Goal: Task Accomplishment & Management: Use online tool/utility

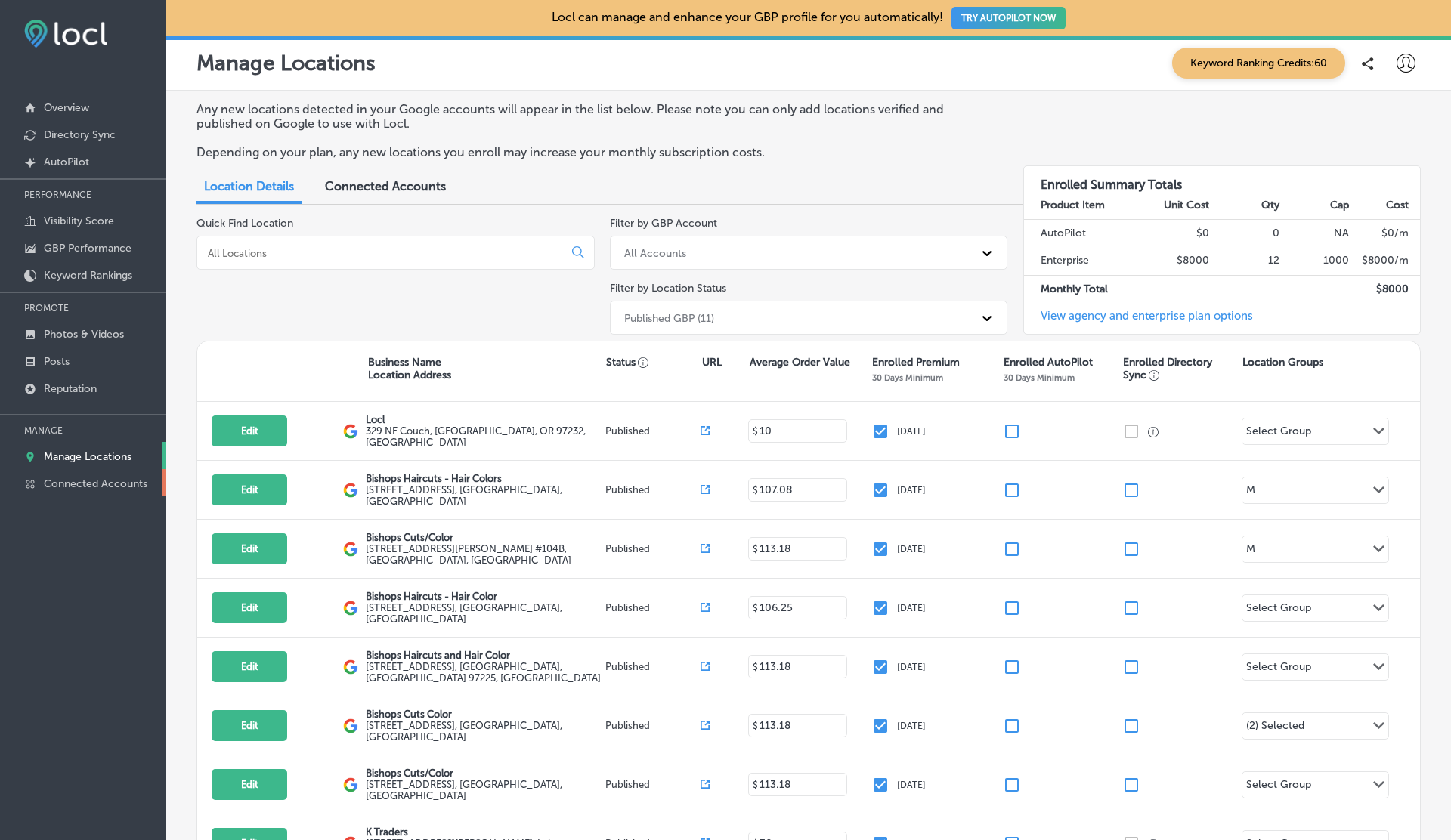
click at [148, 490] on link "Connected Accounts" at bounding box center [83, 483] width 166 height 27
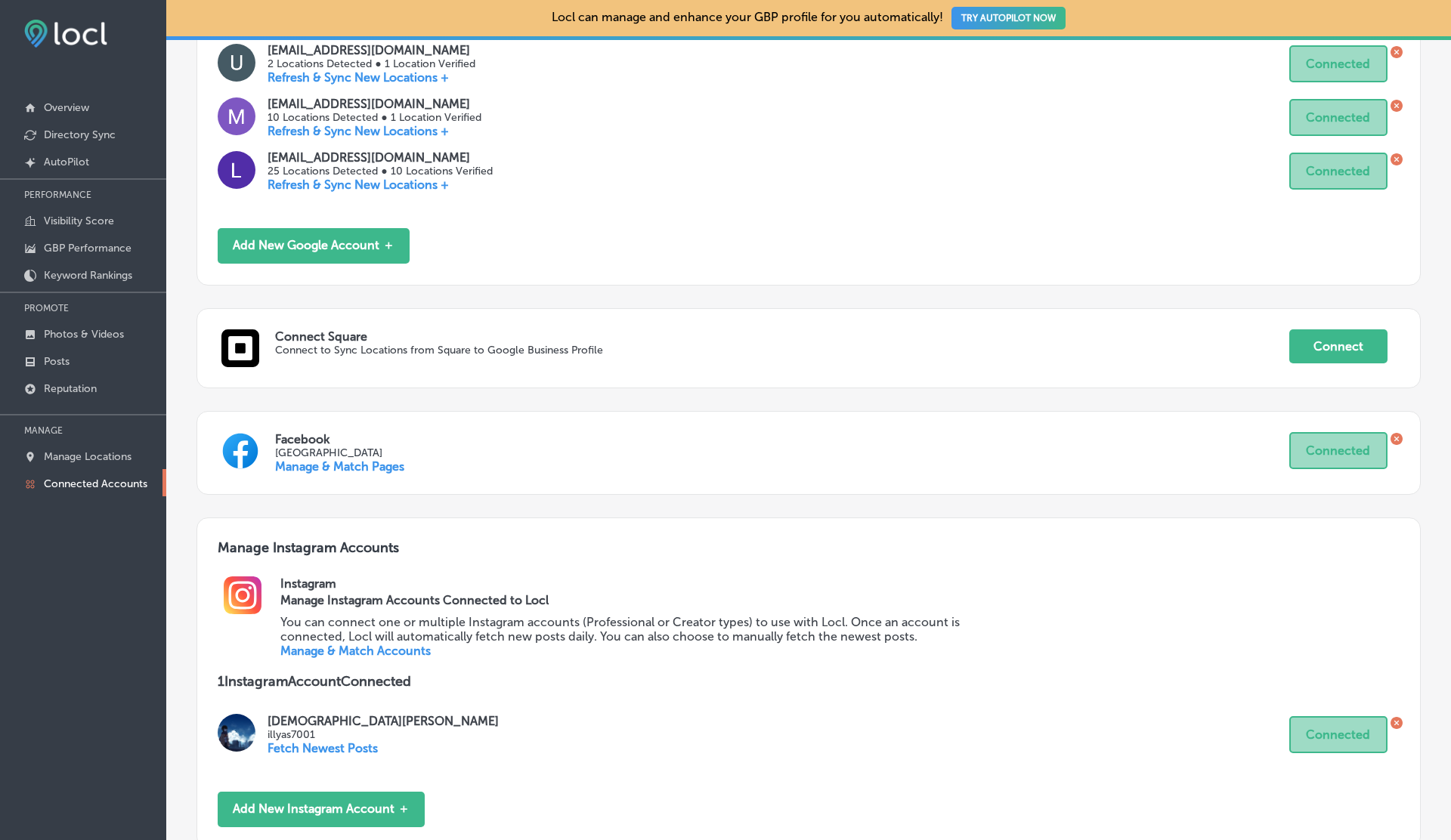
scroll to position [507, 0]
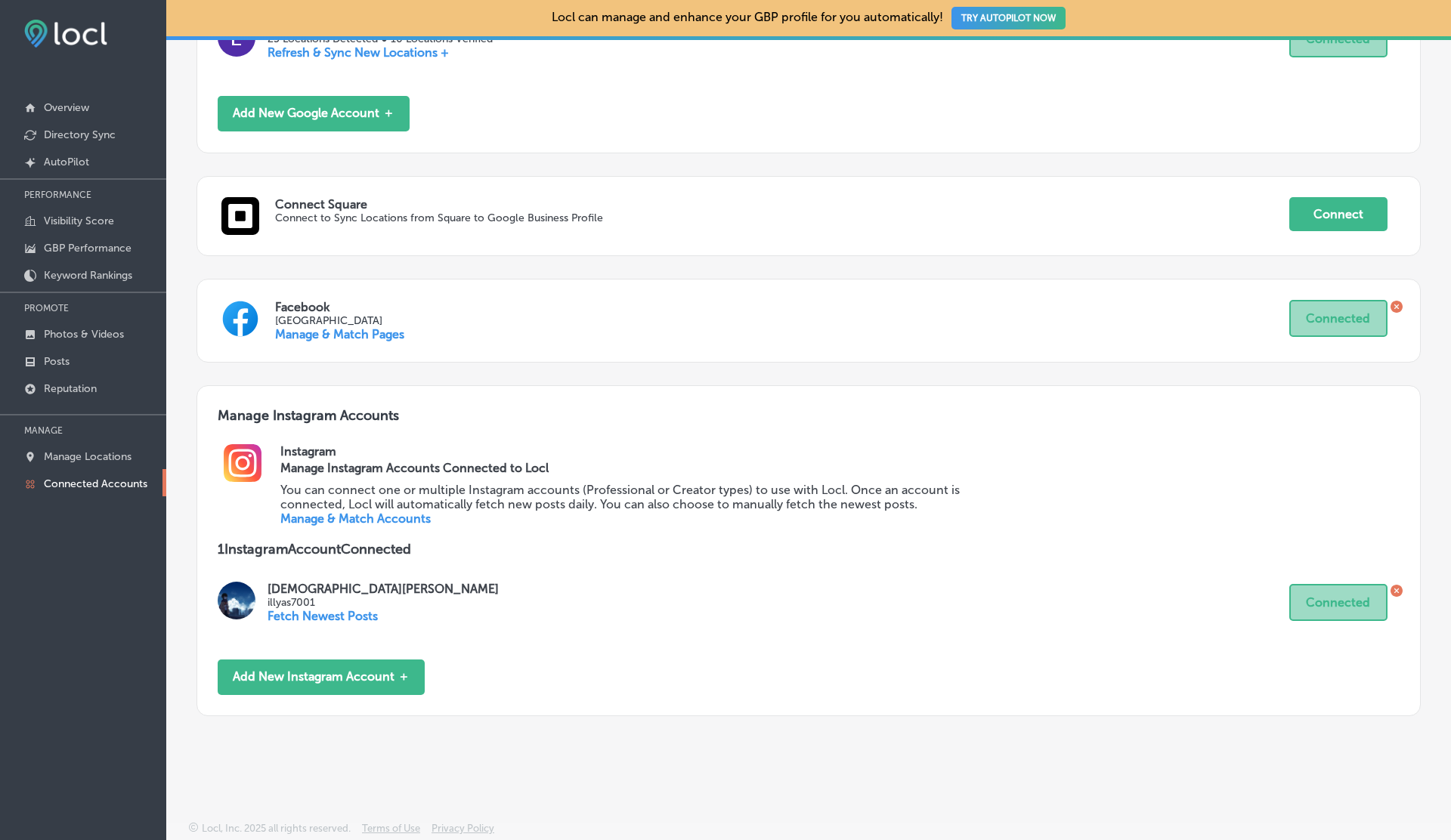
click at [1395, 585] on icon at bounding box center [1396, 591] width 12 height 12
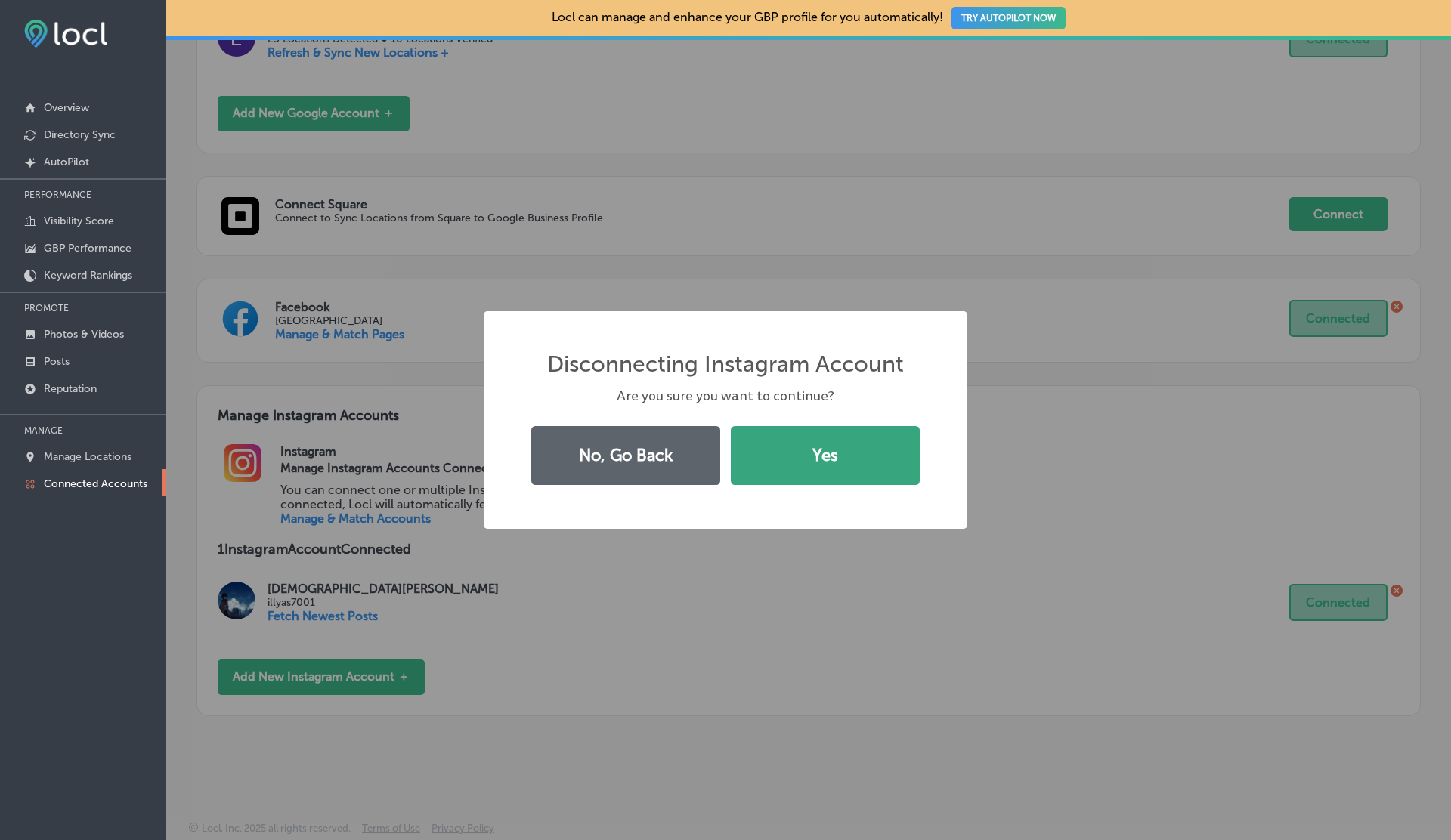
click at [810, 467] on button "Yes" at bounding box center [825, 455] width 189 height 59
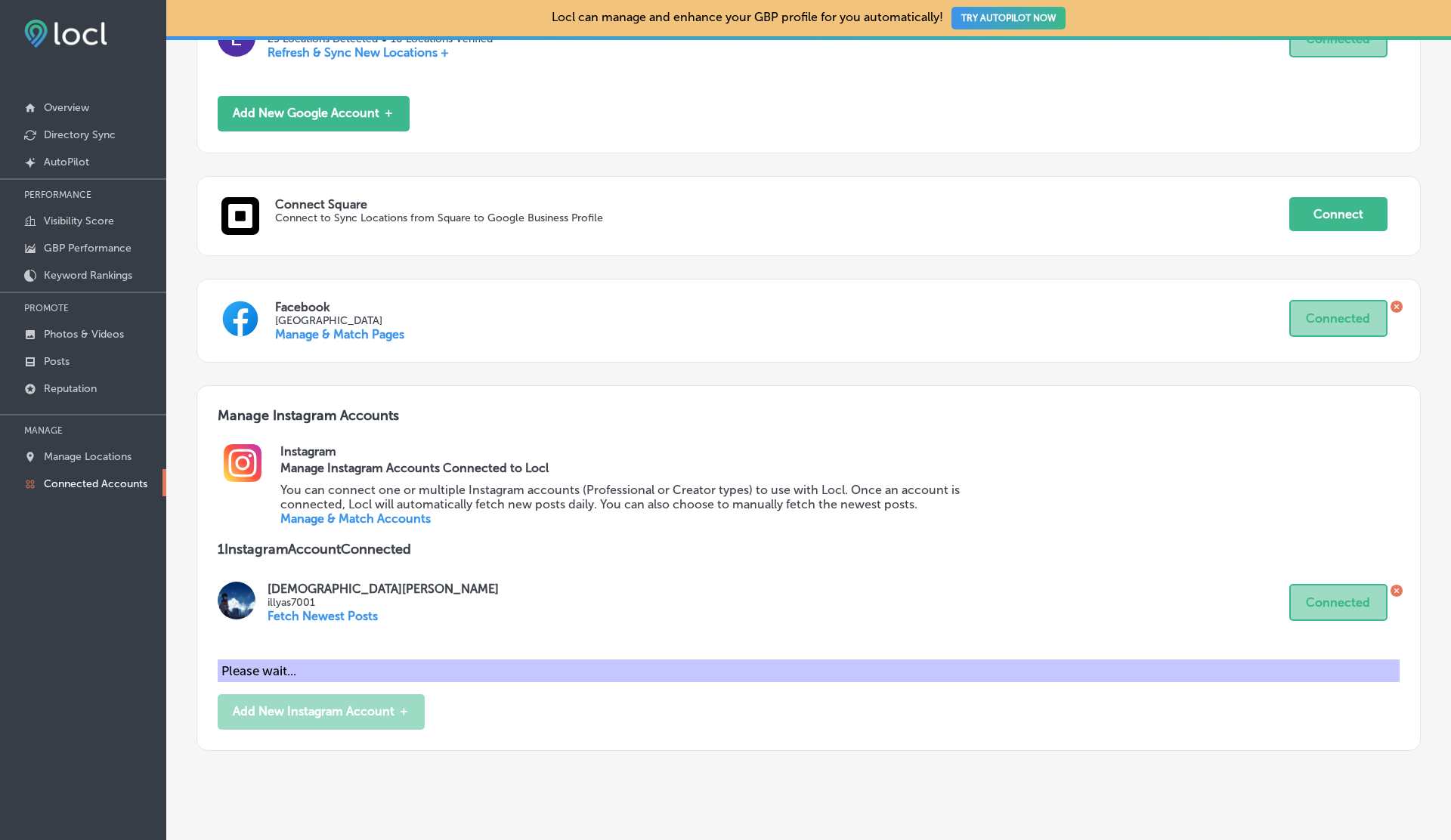
scroll to position [375, 0]
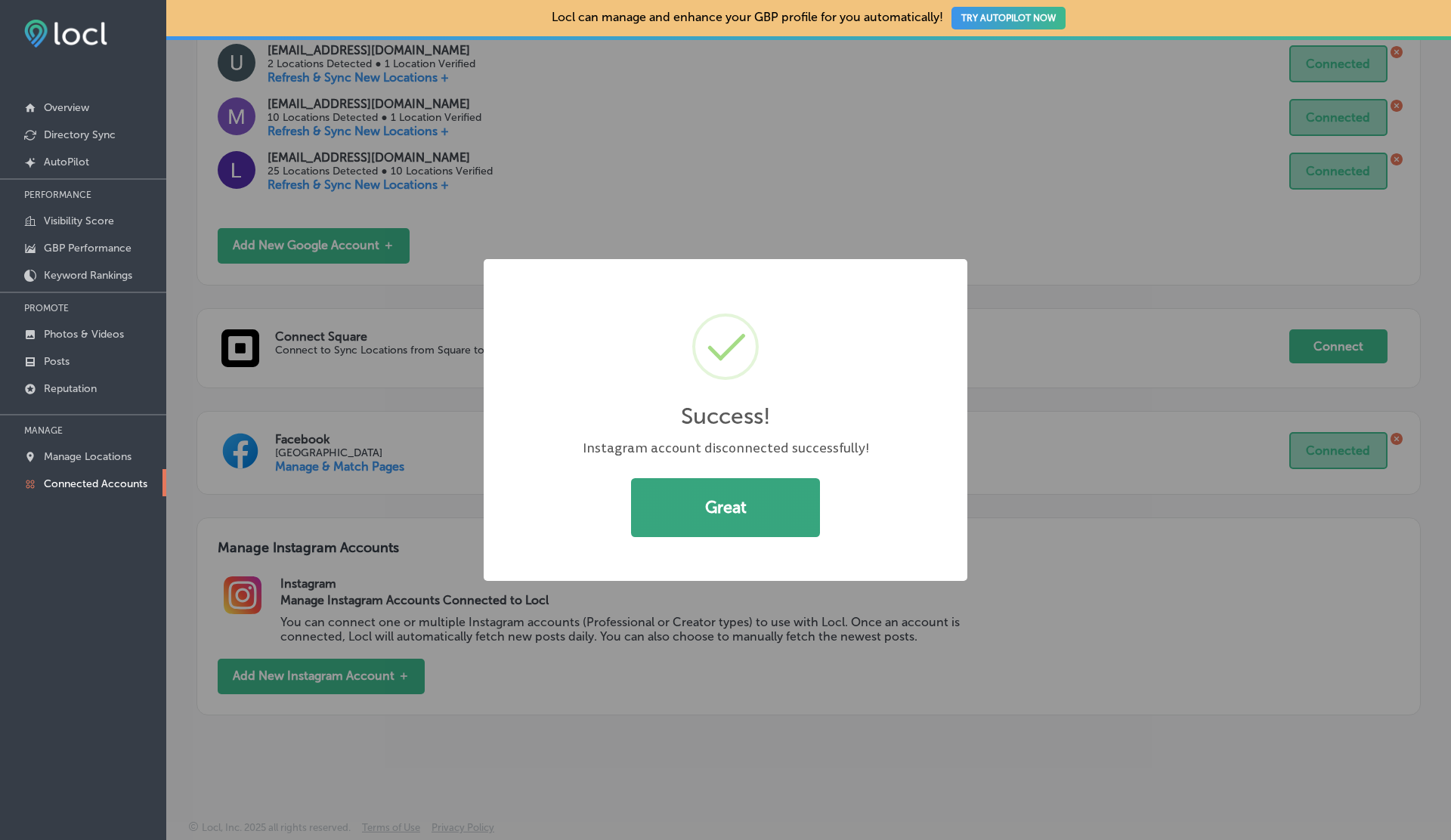
click at [697, 526] on button "Great" at bounding box center [725, 507] width 189 height 59
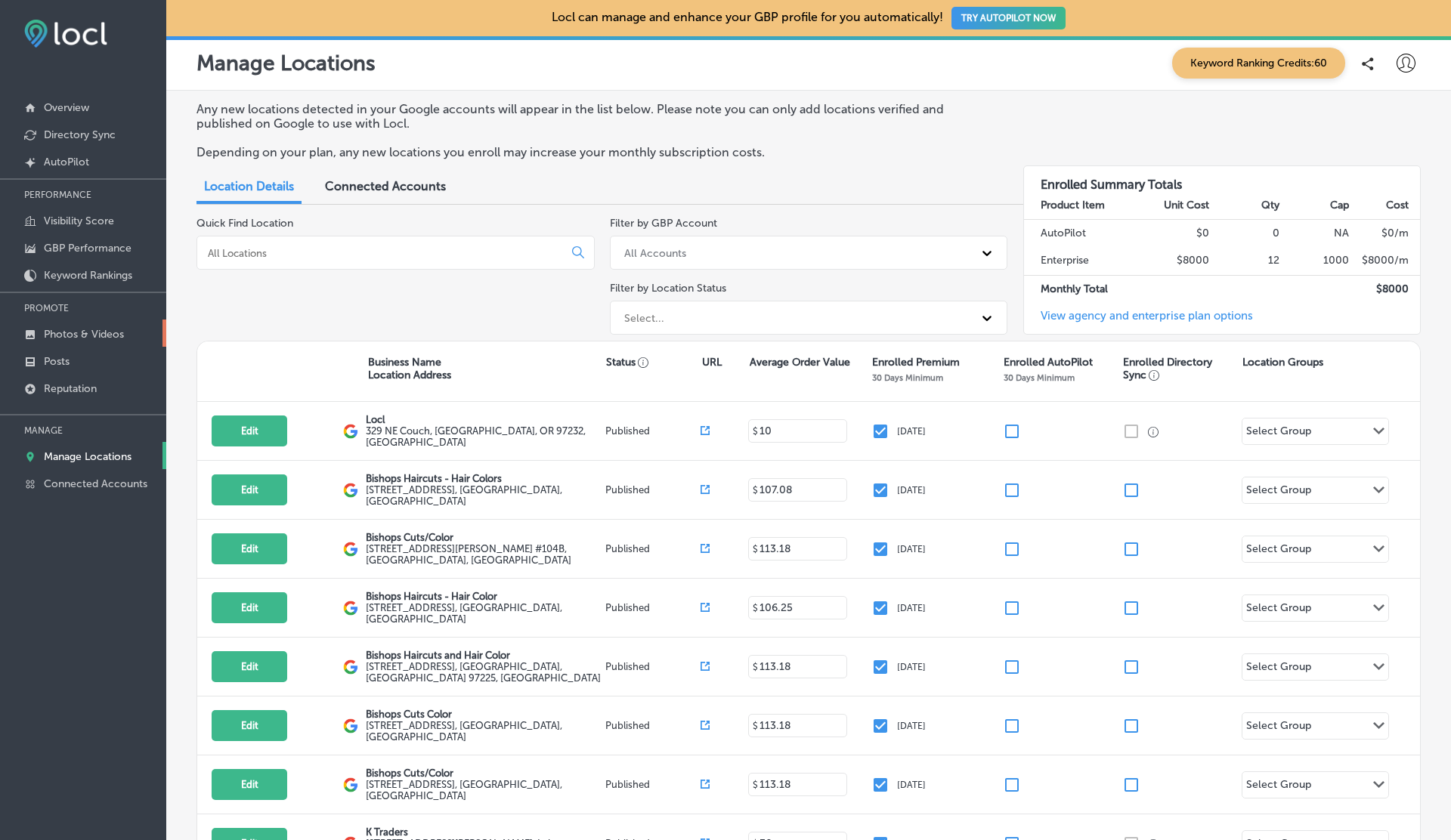
click at [79, 333] on p "Photos & Videos" at bounding box center [84, 333] width 80 height 13
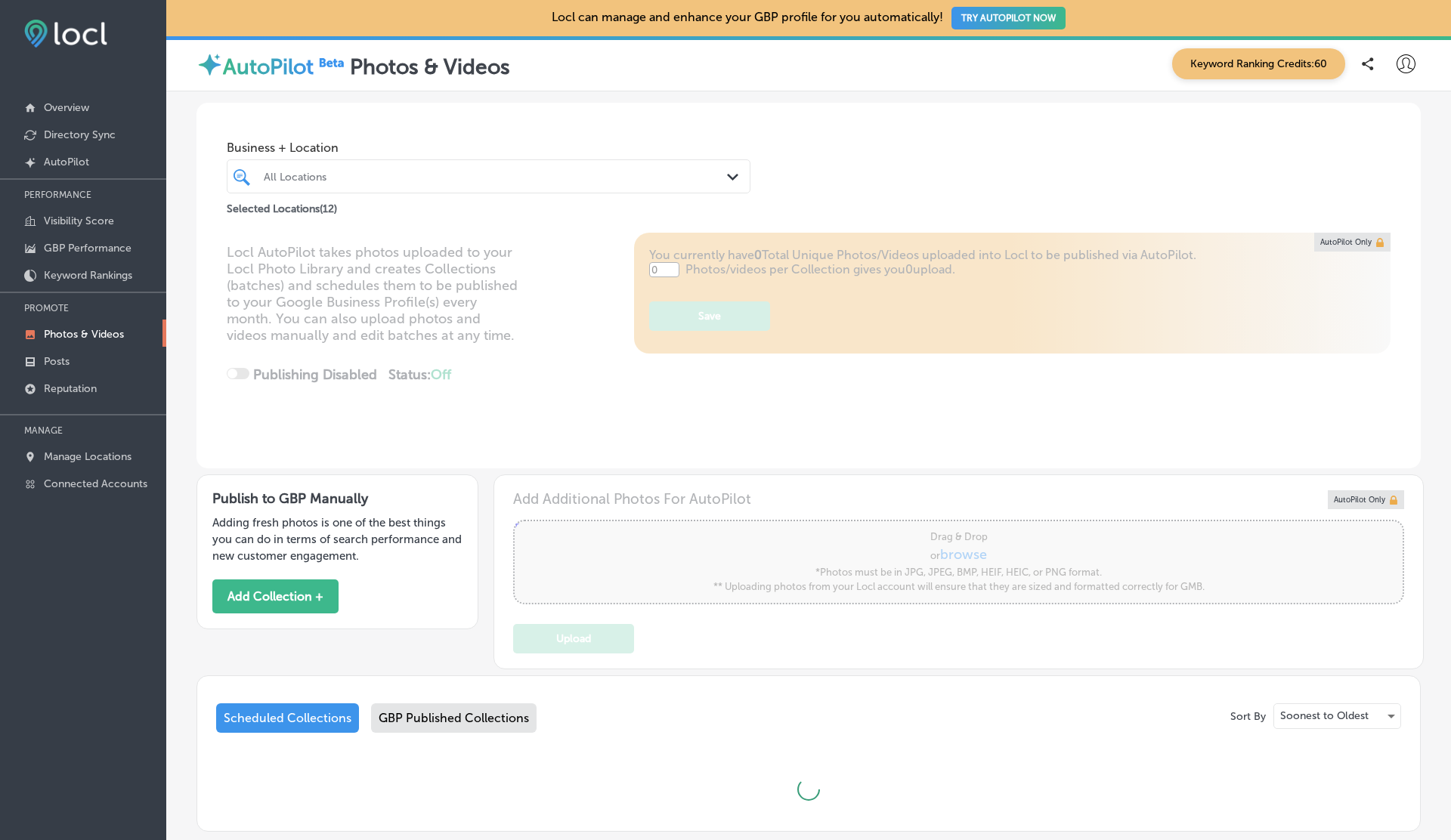
click at [278, 616] on div "Publish to GBP Manually Adding fresh photos is one of the best things you can d…" at bounding box center [338, 552] width 282 height 155
type input "5"
click at [282, 609] on button "Add Collection +" at bounding box center [275, 596] width 126 height 34
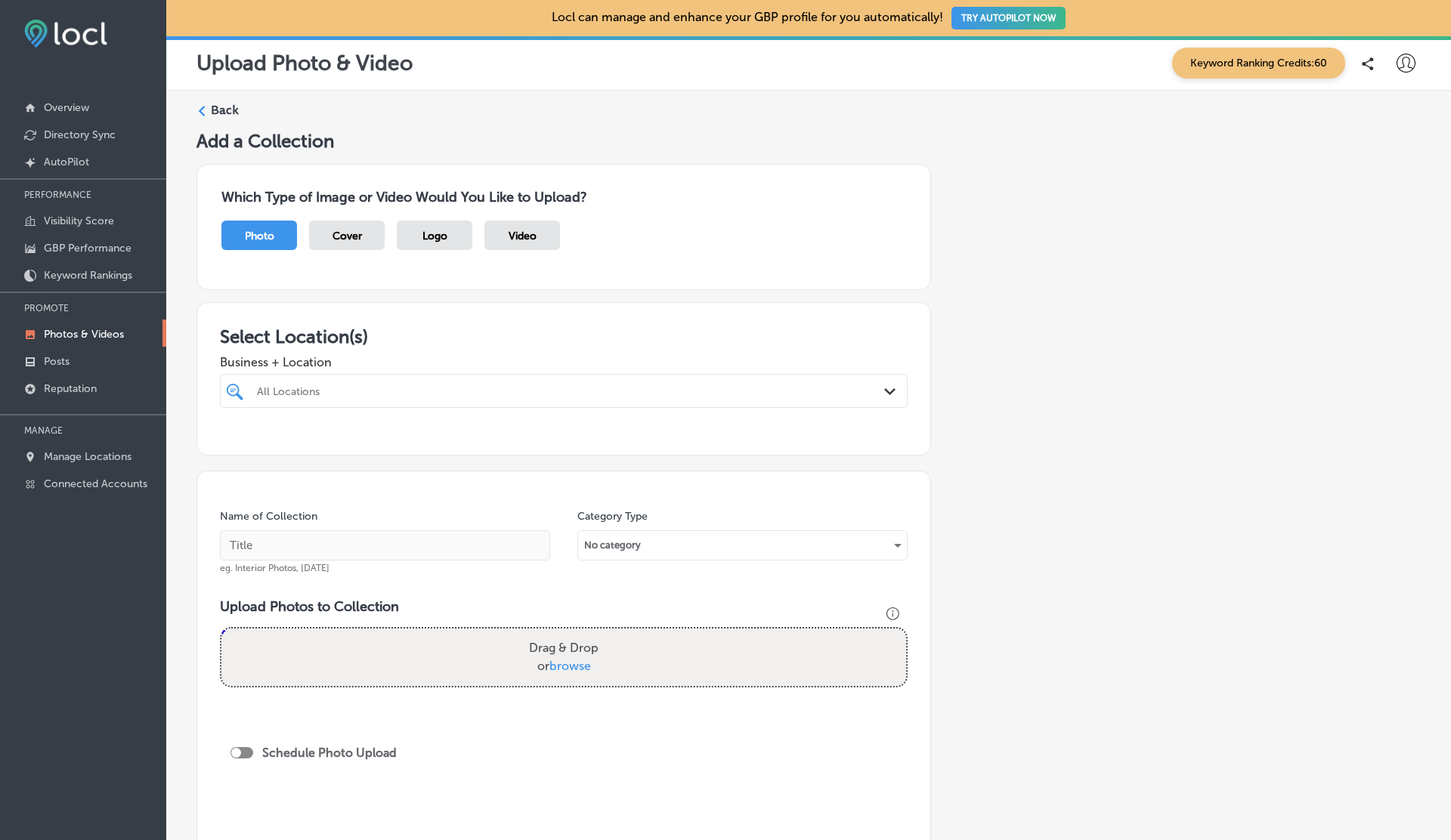
click at [227, 91] on div "Back Add a Collection Which Type of Image or Video Would You Like to Upload? Ph…" at bounding box center [809, 538] width 1285 height 895
click at [221, 102] on label "Back" at bounding box center [224, 110] width 28 height 17
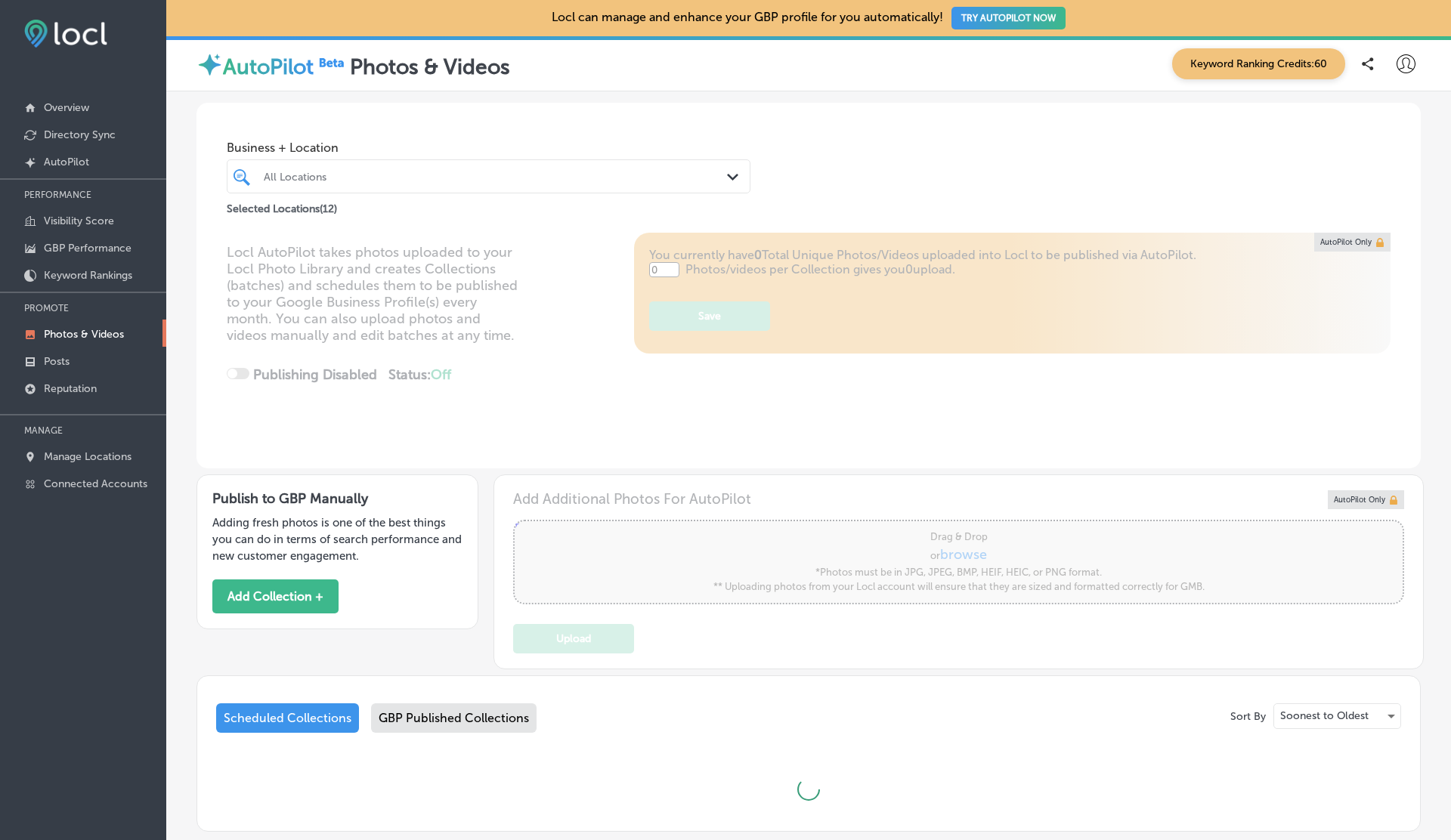
type input "5"
click at [281, 584] on button "Add Collection +" at bounding box center [275, 596] width 126 height 34
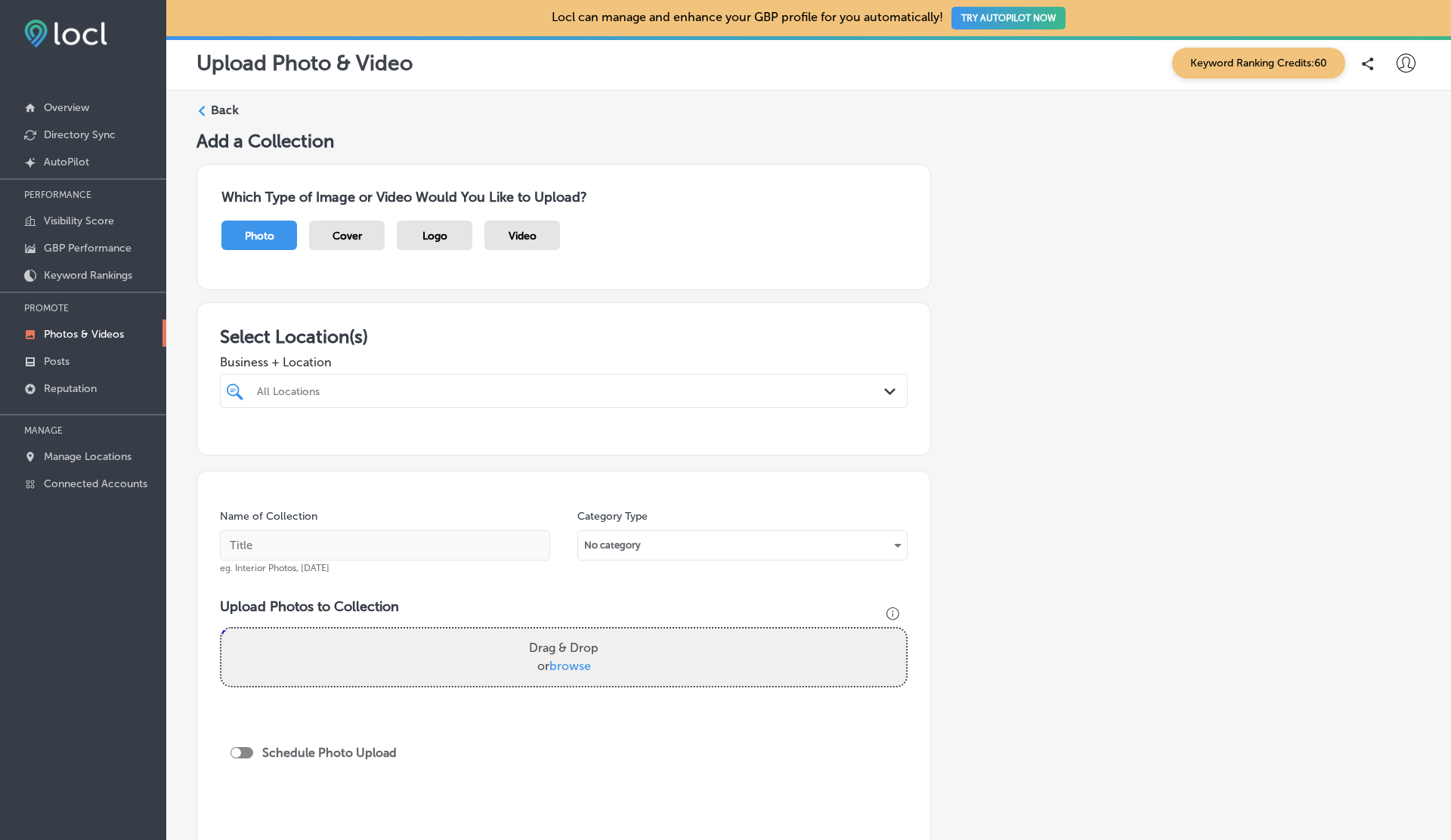
click at [440, 231] on span "Logo" at bounding box center [434, 236] width 25 height 13
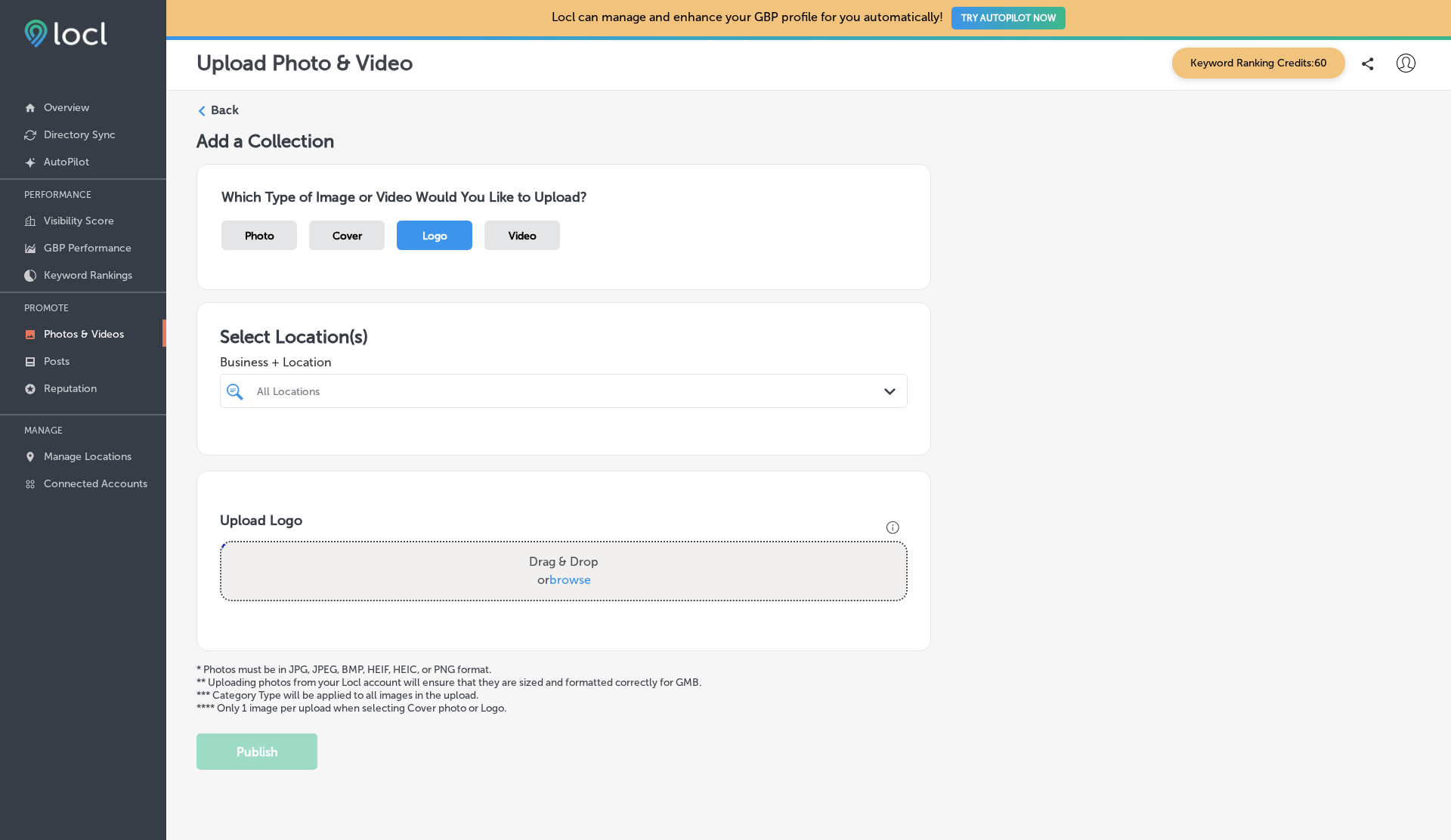
scroll to position [30, 0]
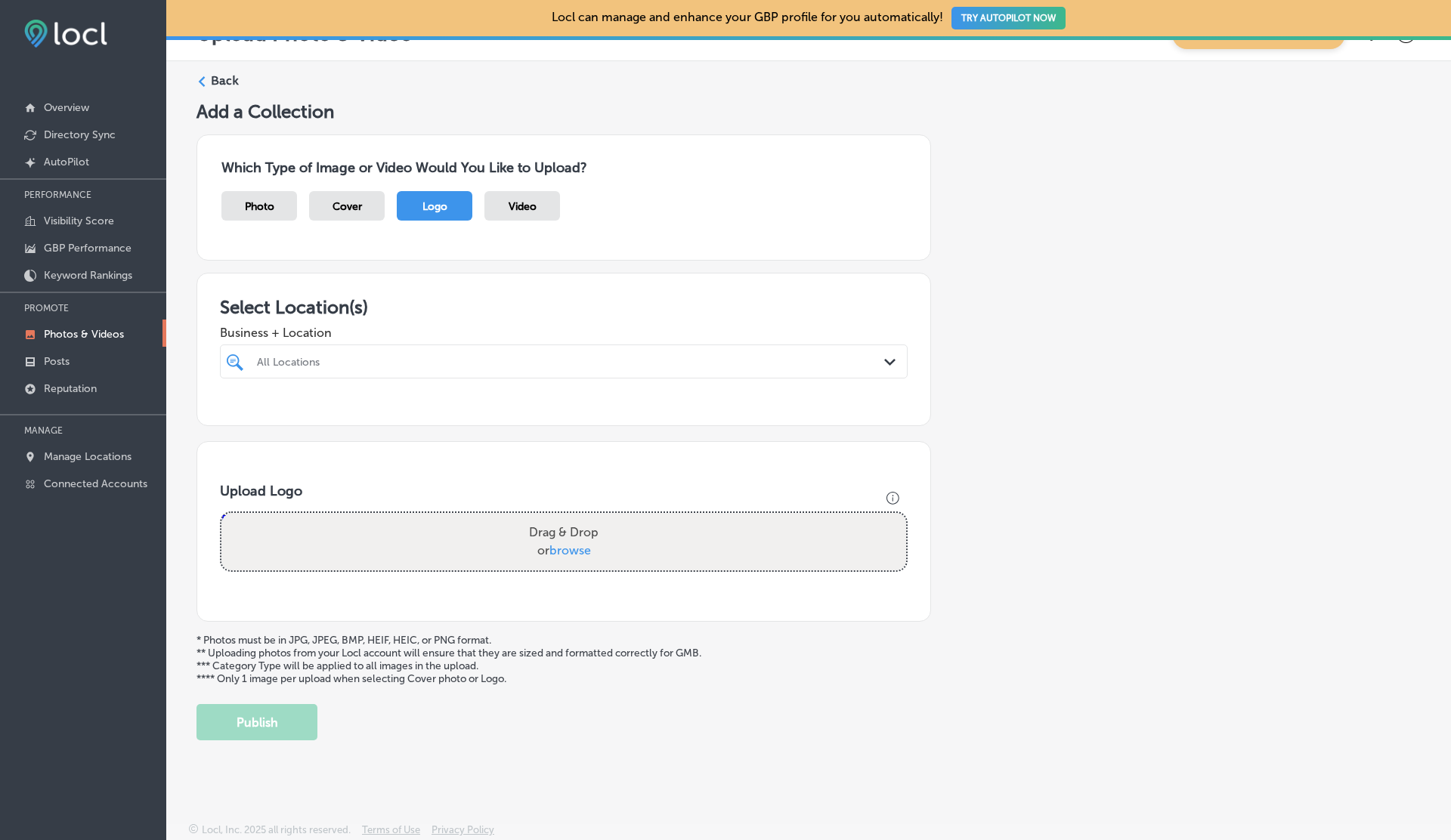
click at [252, 205] on span "Photo" at bounding box center [259, 206] width 30 height 13
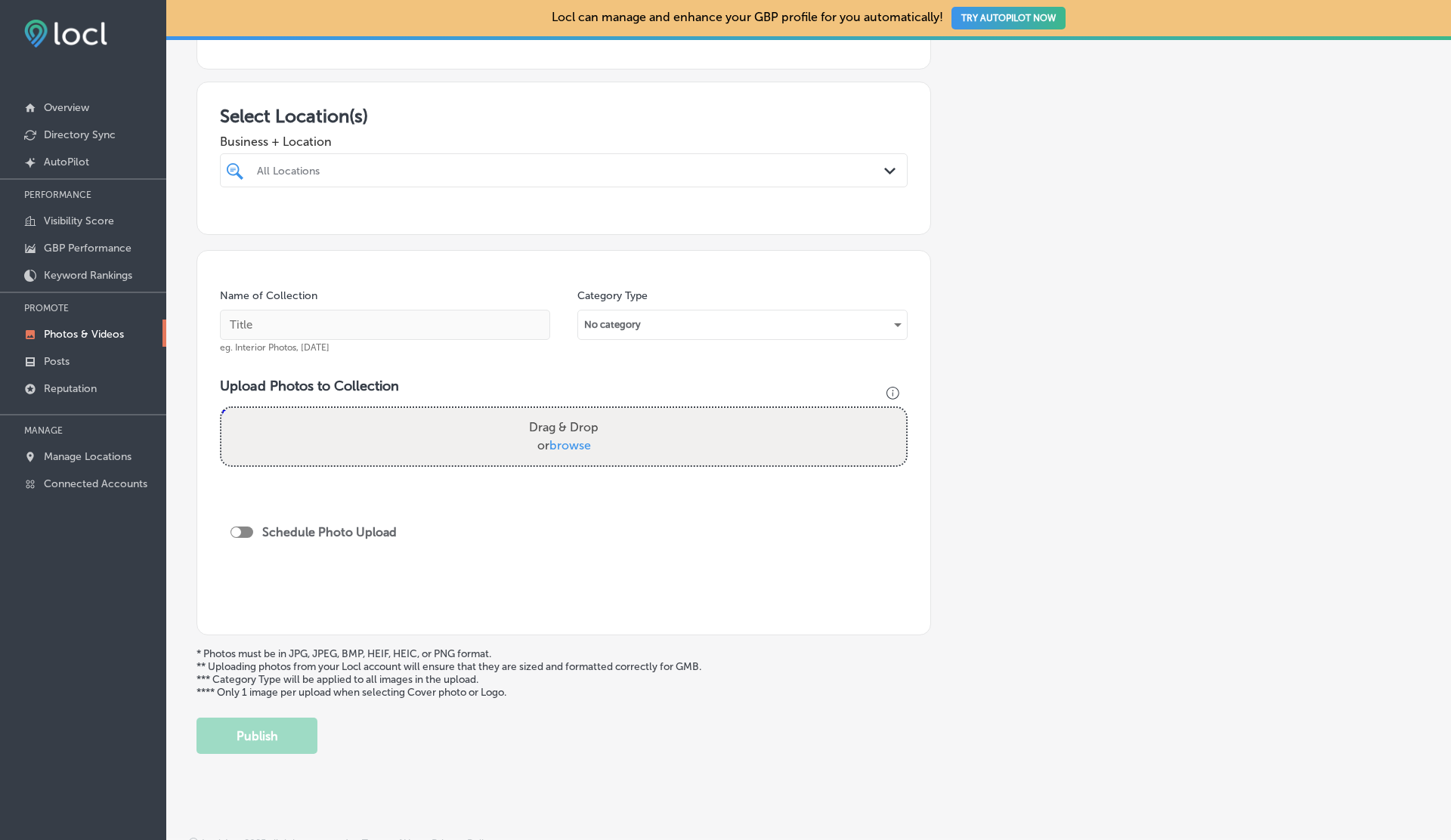
scroll to position [234, 0]
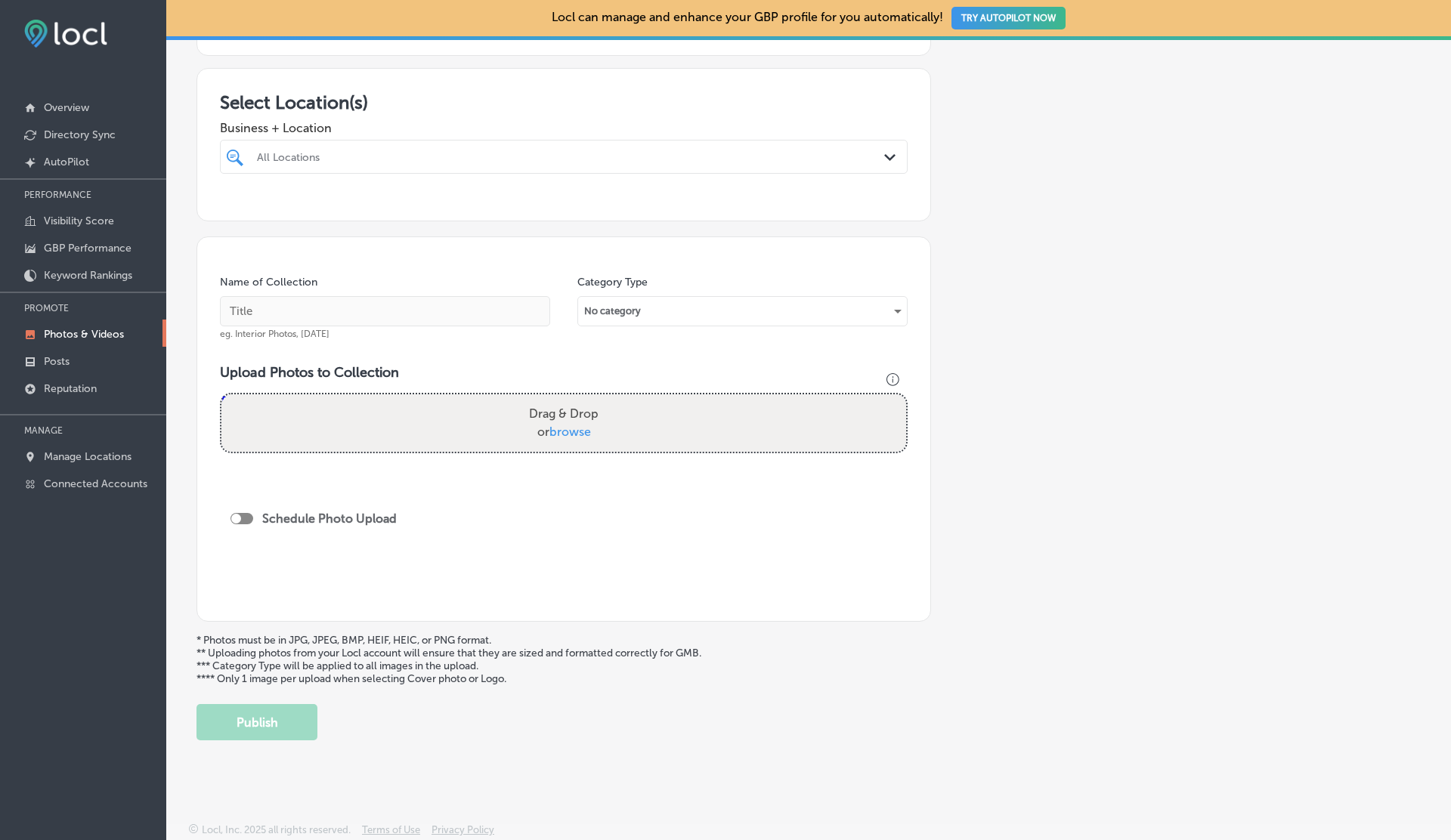
click at [1269, 18] on div "Locl can manage and enhance your GBP profile for you automatically! TRY AUTOPIL…" at bounding box center [809, 18] width 1285 height 36
